Goal: Transaction & Acquisition: Purchase product/service

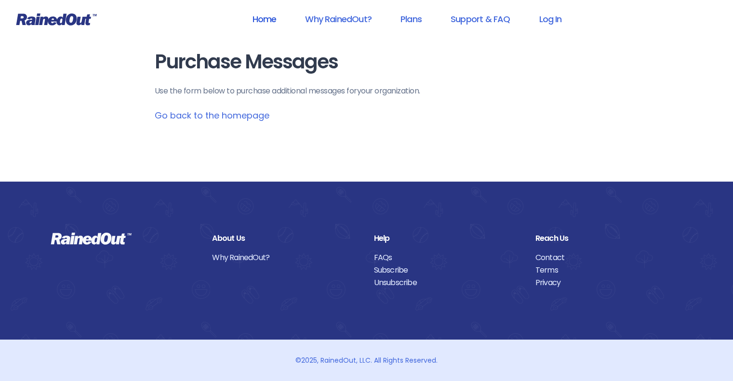
click at [268, 18] on link "Home" at bounding box center [264, 19] width 49 height 22
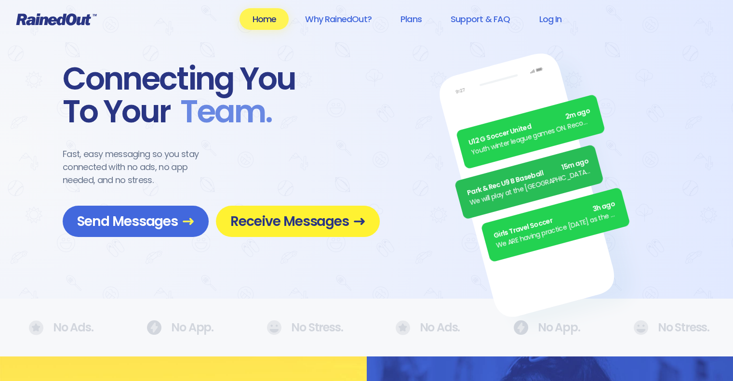
click at [260, 226] on span "Receive Messages" at bounding box center [298, 221] width 135 height 17
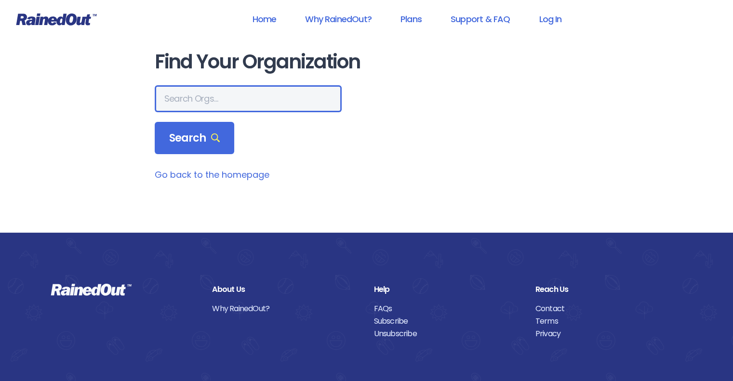
click at [242, 100] on input "text" at bounding box center [248, 98] width 187 height 27
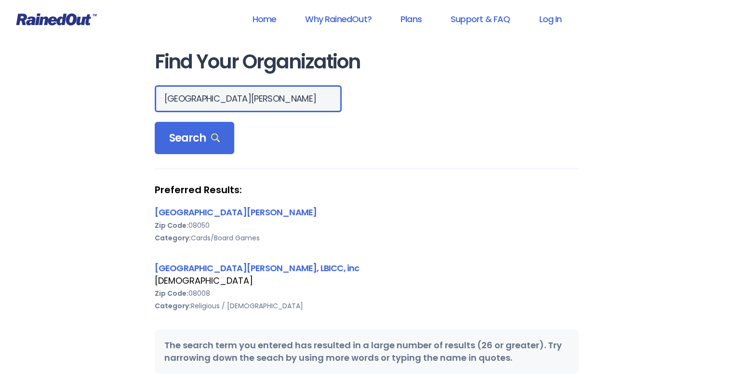
click at [232, 100] on input "[GEOGRAPHIC_DATA][PERSON_NAME]" at bounding box center [248, 98] width 187 height 27
type input "s"
type input "[GEOGRAPHIC_DATA][PERSON_NAME],"
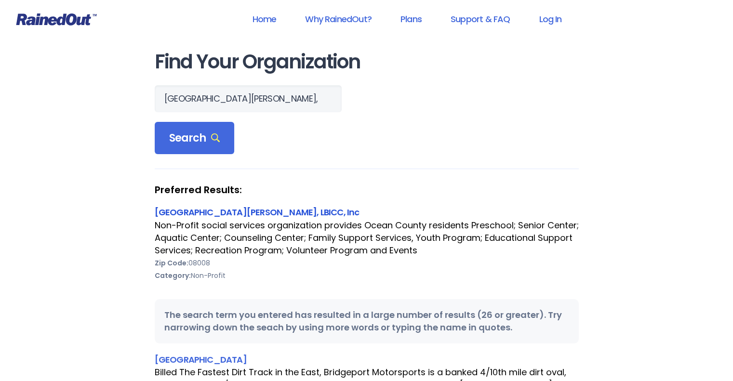
click at [241, 212] on link "[GEOGRAPHIC_DATA][PERSON_NAME], LBICC, Inc" at bounding box center [257, 212] width 205 height 12
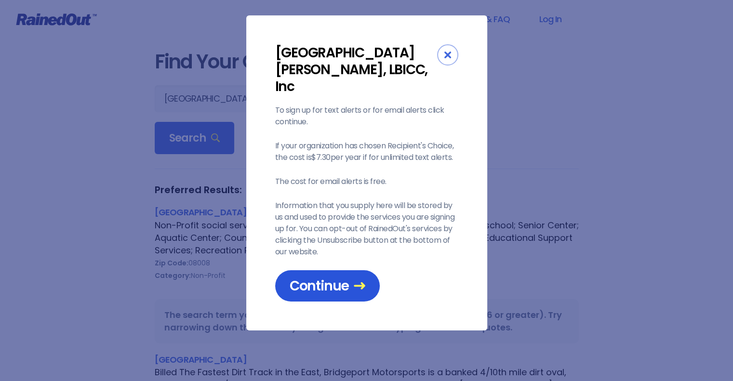
click at [323, 278] on span "Continue" at bounding box center [328, 286] width 76 height 17
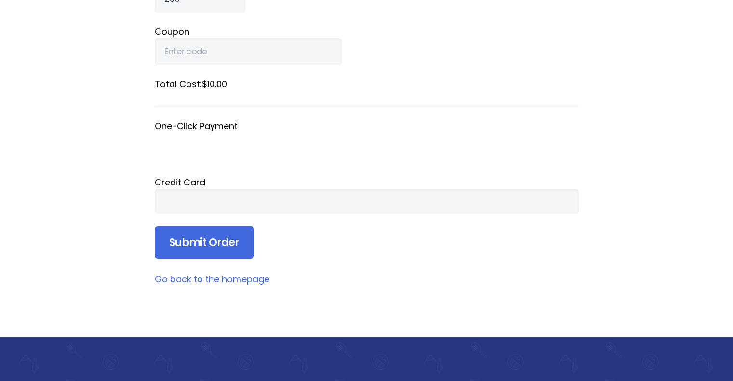
scroll to position [212, 0]
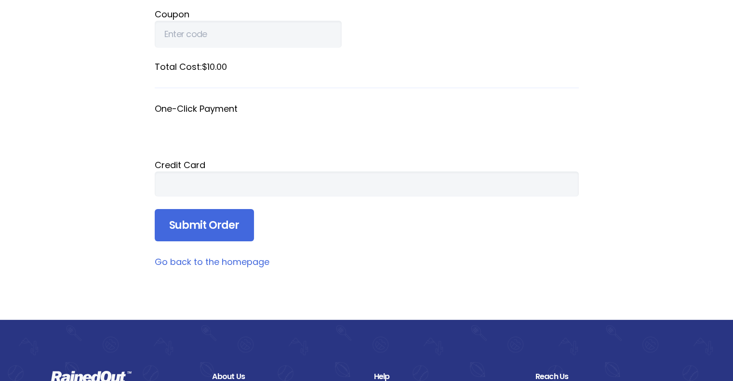
click at [315, 192] on div at bounding box center [367, 184] width 424 height 25
click at [265, 177] on div at bounding box center [367, 184] width 424 height 25
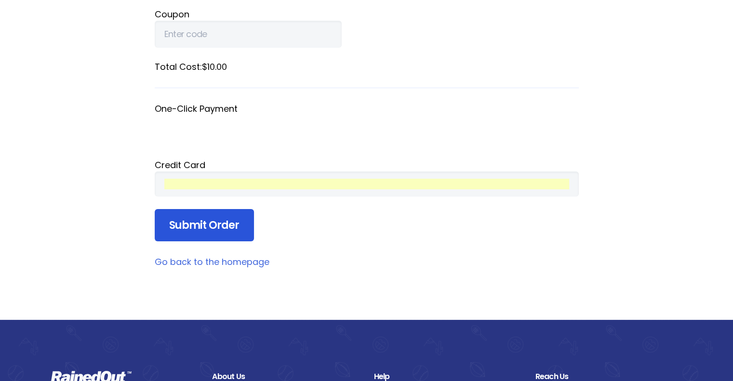
click at [214, 217] on input "Submit Order" at bounding box center [204, 225] width 99 height 33
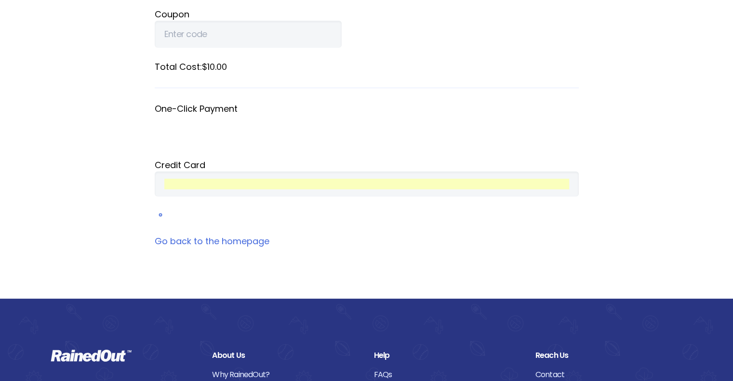
scroll to position [100, 0]
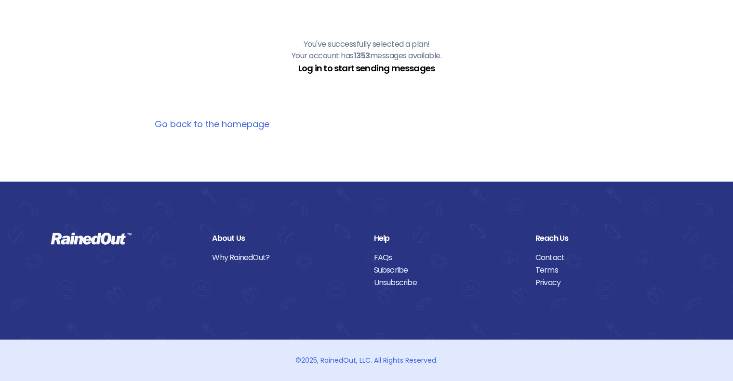
click at [350, 68] on link "Log in to start sending messages" at bounding box center [366, 68] width 136 height 12
